Goal: Task Accomplishment & Management: Manage account settings

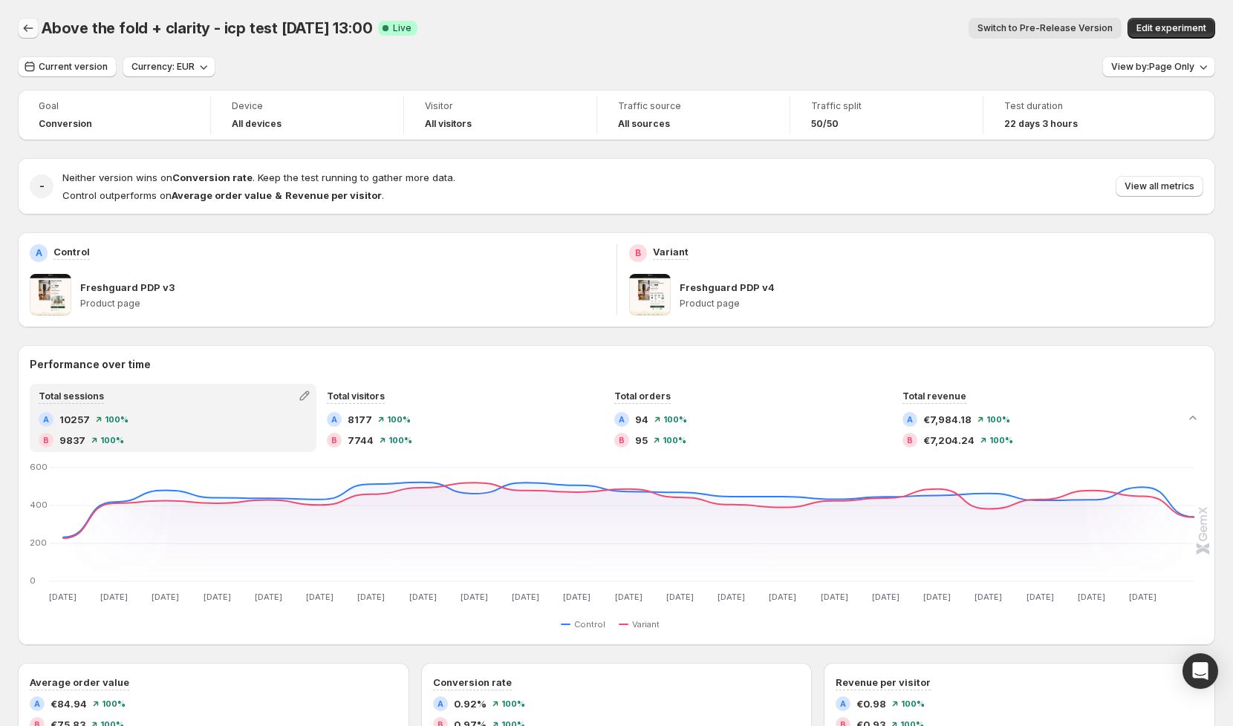
click at [30, 33] on icon "Back" at bounding box center [28, 28] width 15 height 15
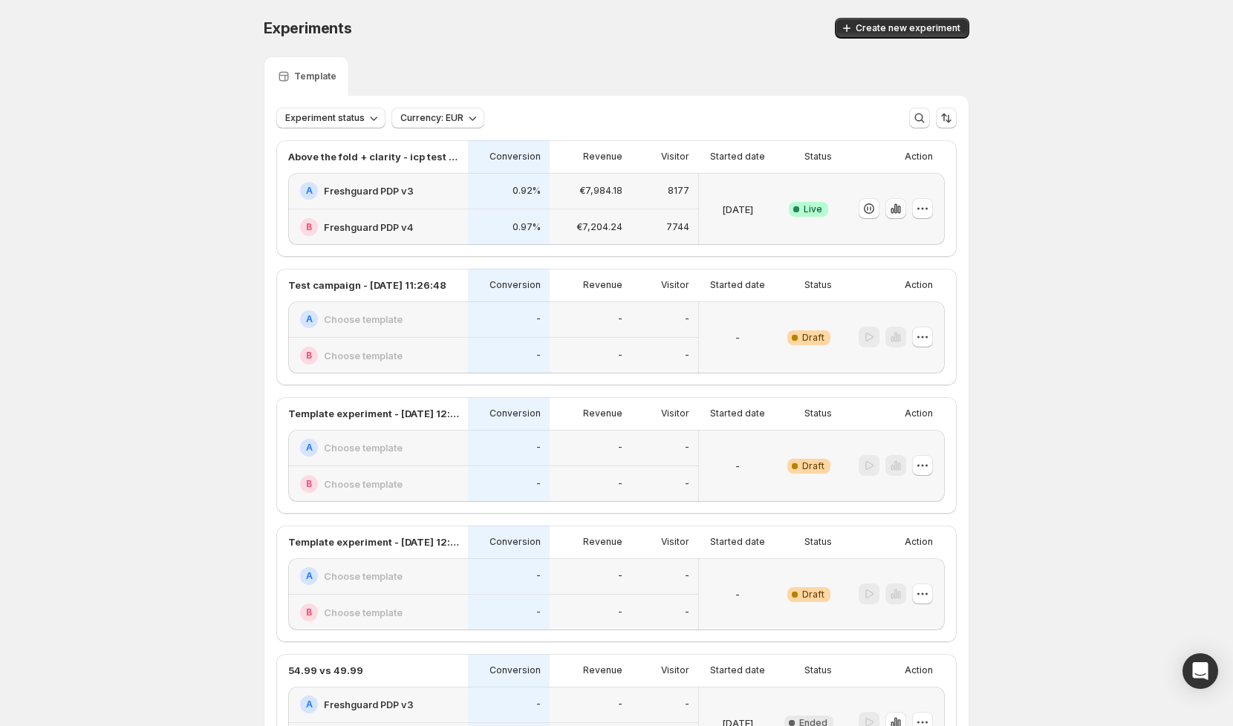
click at [898, 206] on icon "button" at bounding box center [898, 210] width 3 height 8
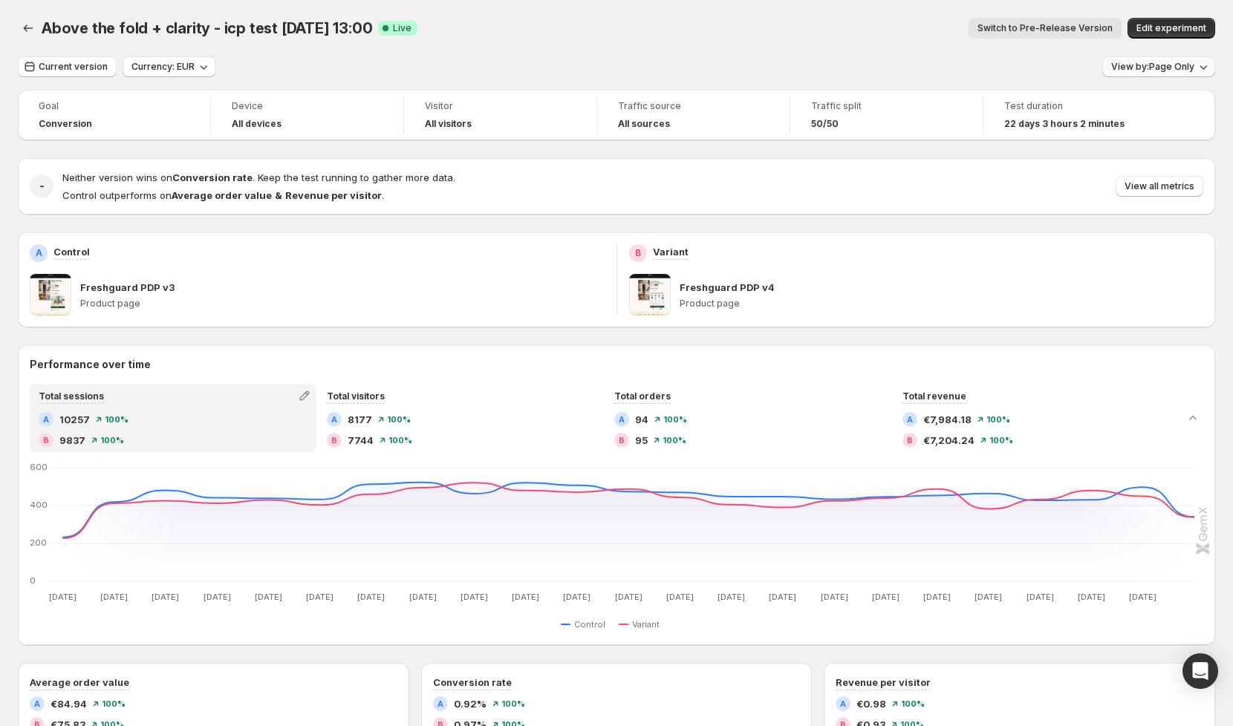
click at [1181, 65] on span "View by: Page Only" at bounding box center [1152, 67] width 83 height 12
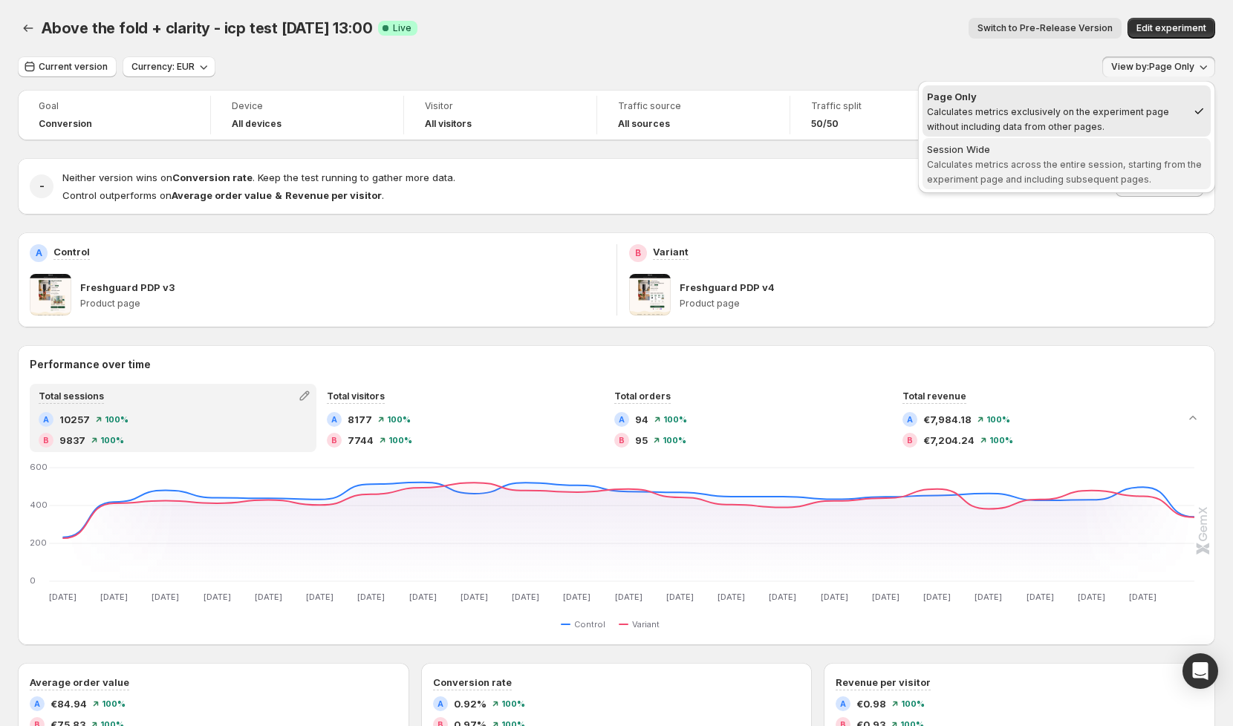
click at [1076, 173] on span "Calculates metrics across the entire session, starting from the experiment page…" at bounding box center [1064, 172] width 275 height 26
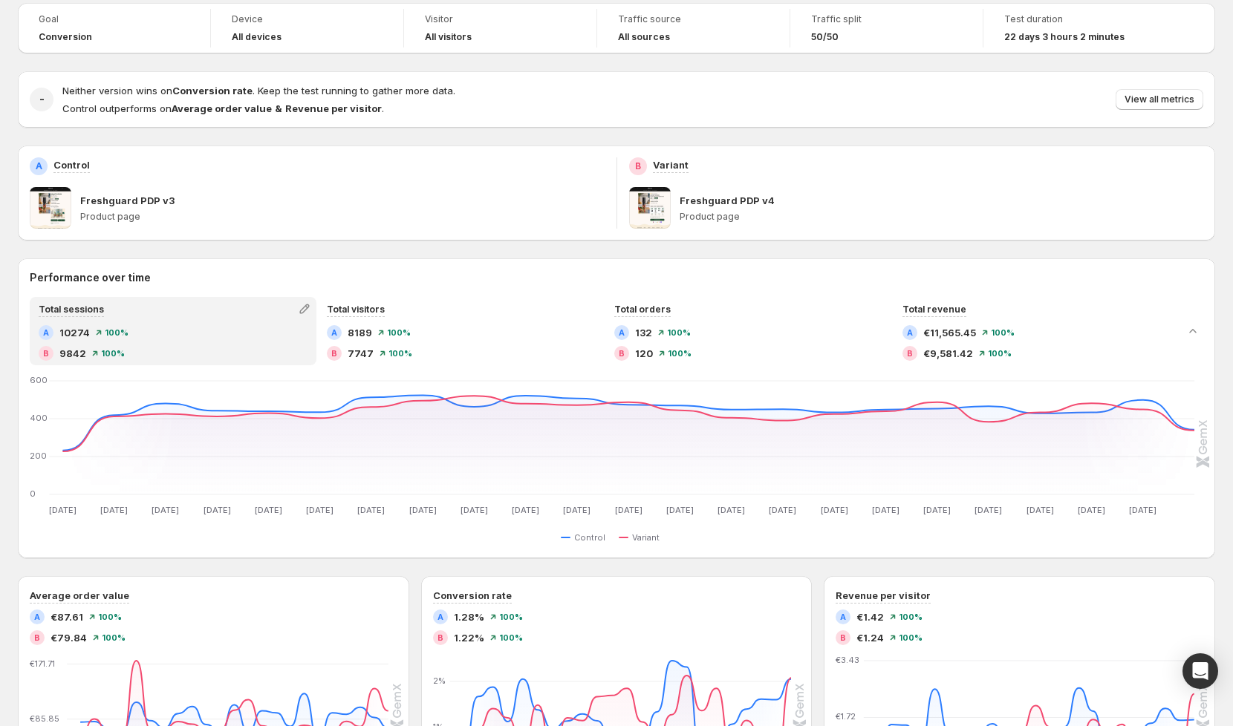
scroll to position [116, 0]
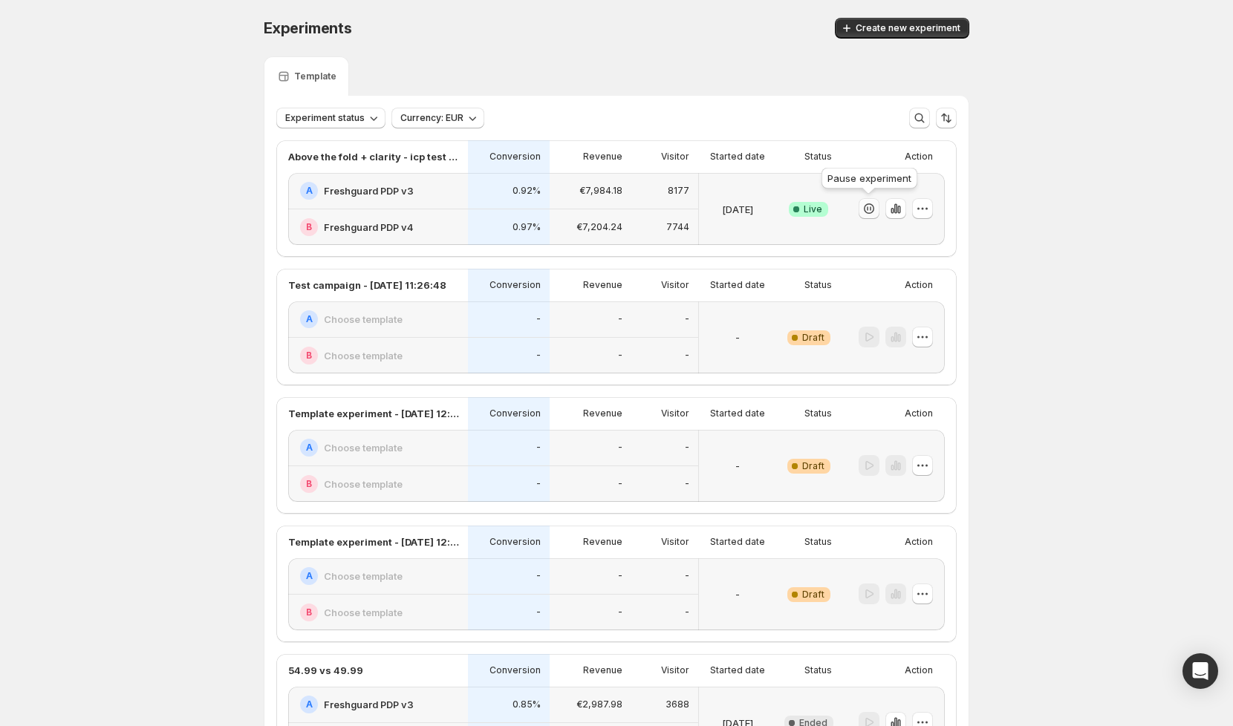
click at [867, 210] on icon "button" at bounding box center [869, 208] width 15 height 15
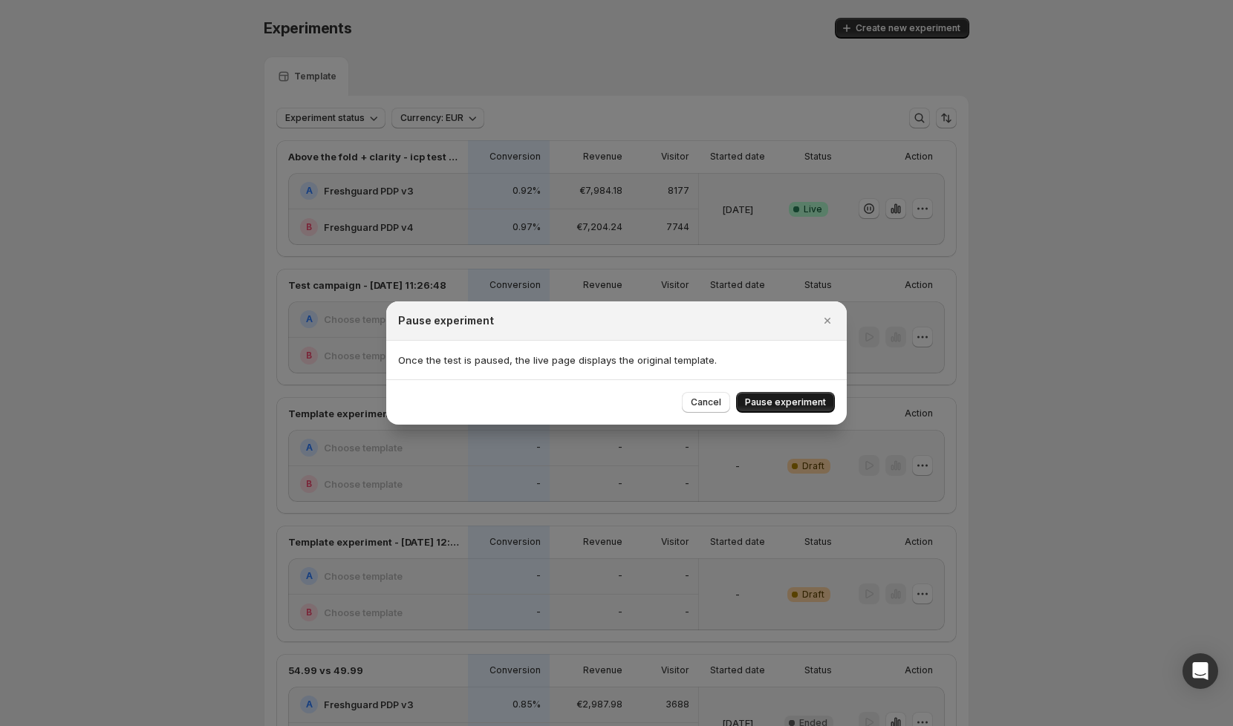
click at [791, 405] on span "Pause experiment" at bounding box center [785, 403] width 81 height 12
